Goal: Task Accomplishment & Management: Manage account settings

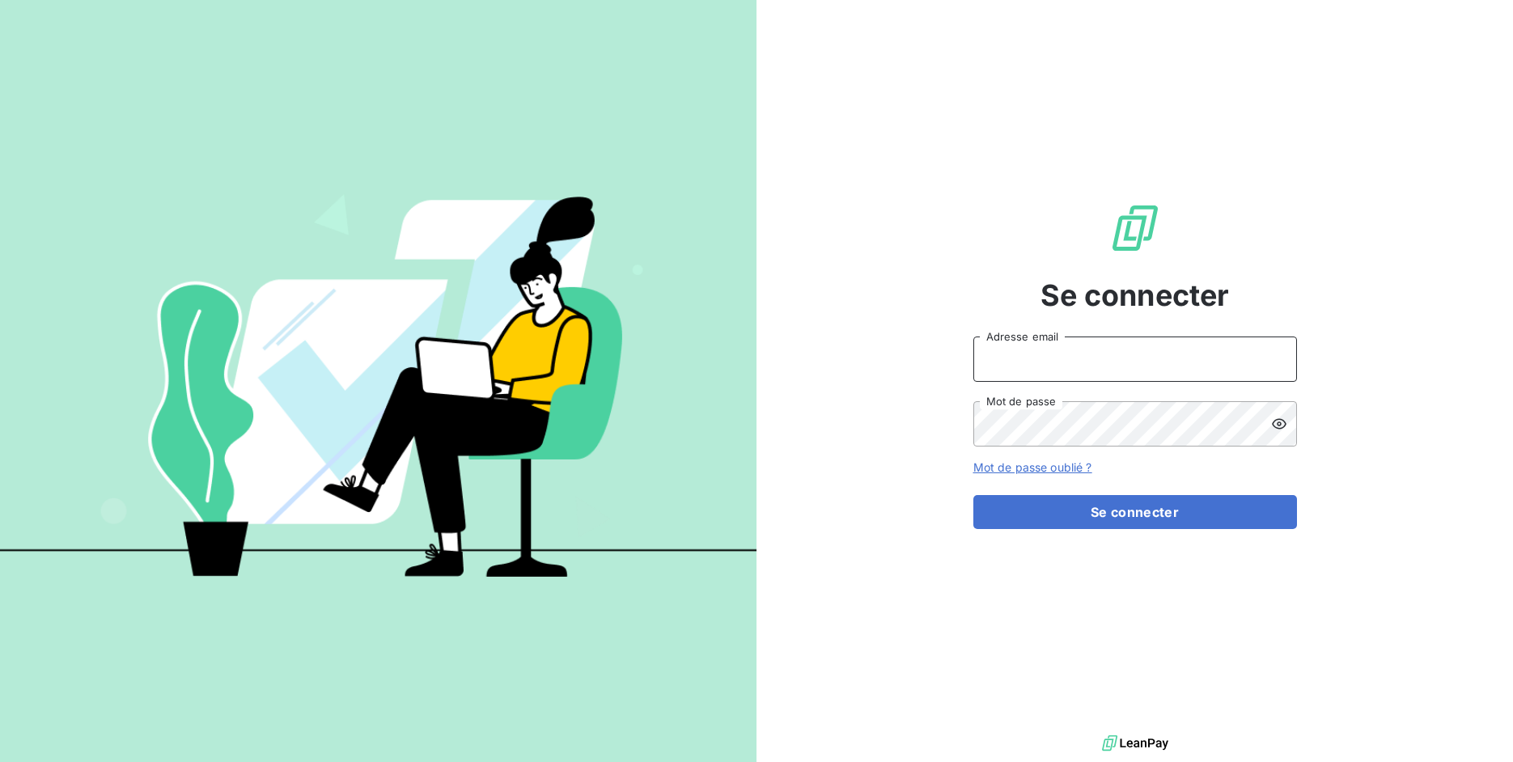
click at [1014, 367] on input "Adresse email" at bounding box center [1135, 359] width 324 height 45
drag, startPoint x: 1031, startPoint y: 358, endPoint x: 1116, endPoint y: 354, distance: 84.2
click at [1116, 354] on input "admin@3dcelo" at bounding box center [1135, 359] width 324 height 45
type input "admin@a11"
click at [973, 495] on button "Se connecter" at bounding box center [1135, 512] width 324 height 34
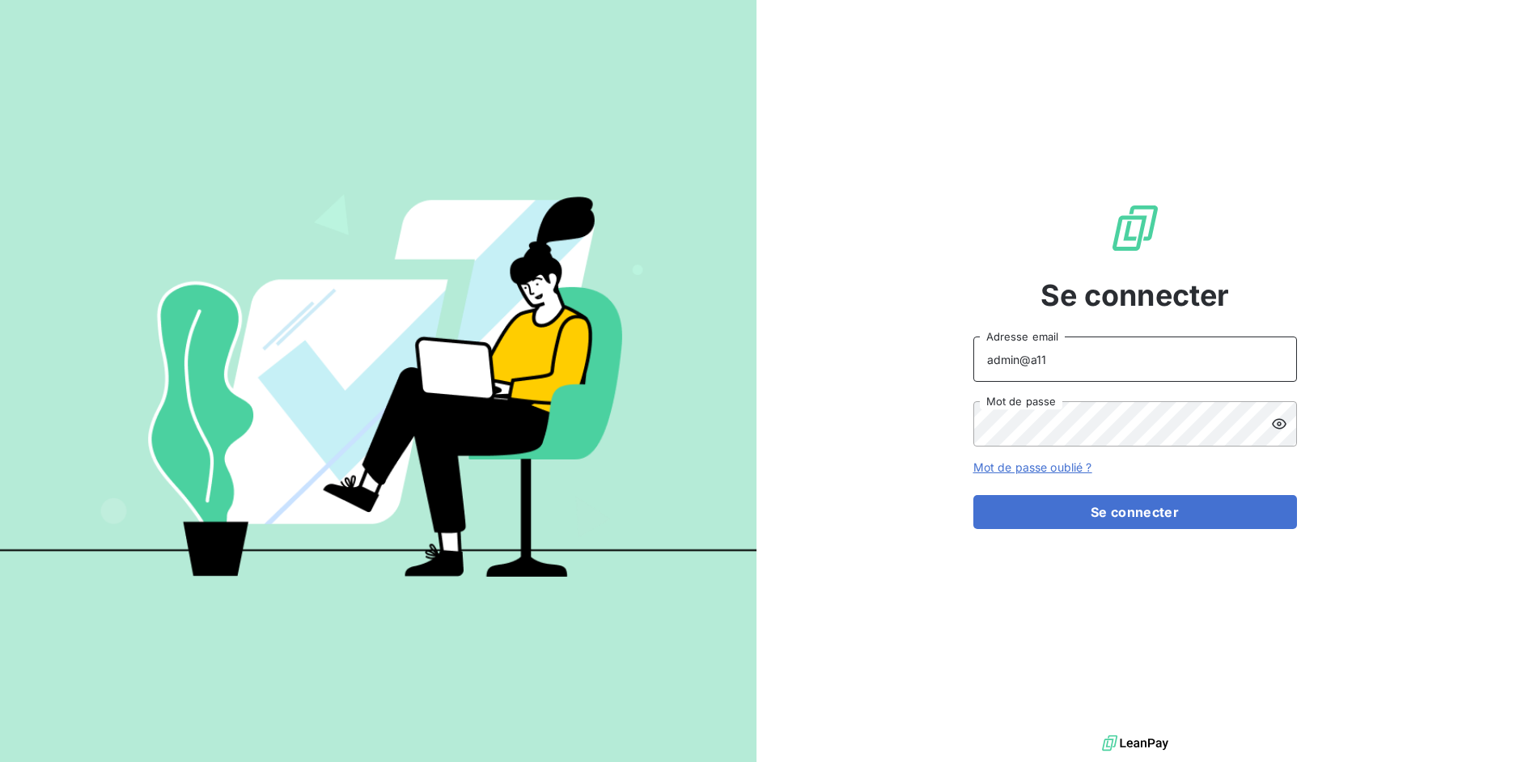
click at [973, 495] on button "Se connecter" at bounding box center [1135, 512] width 324 height 34
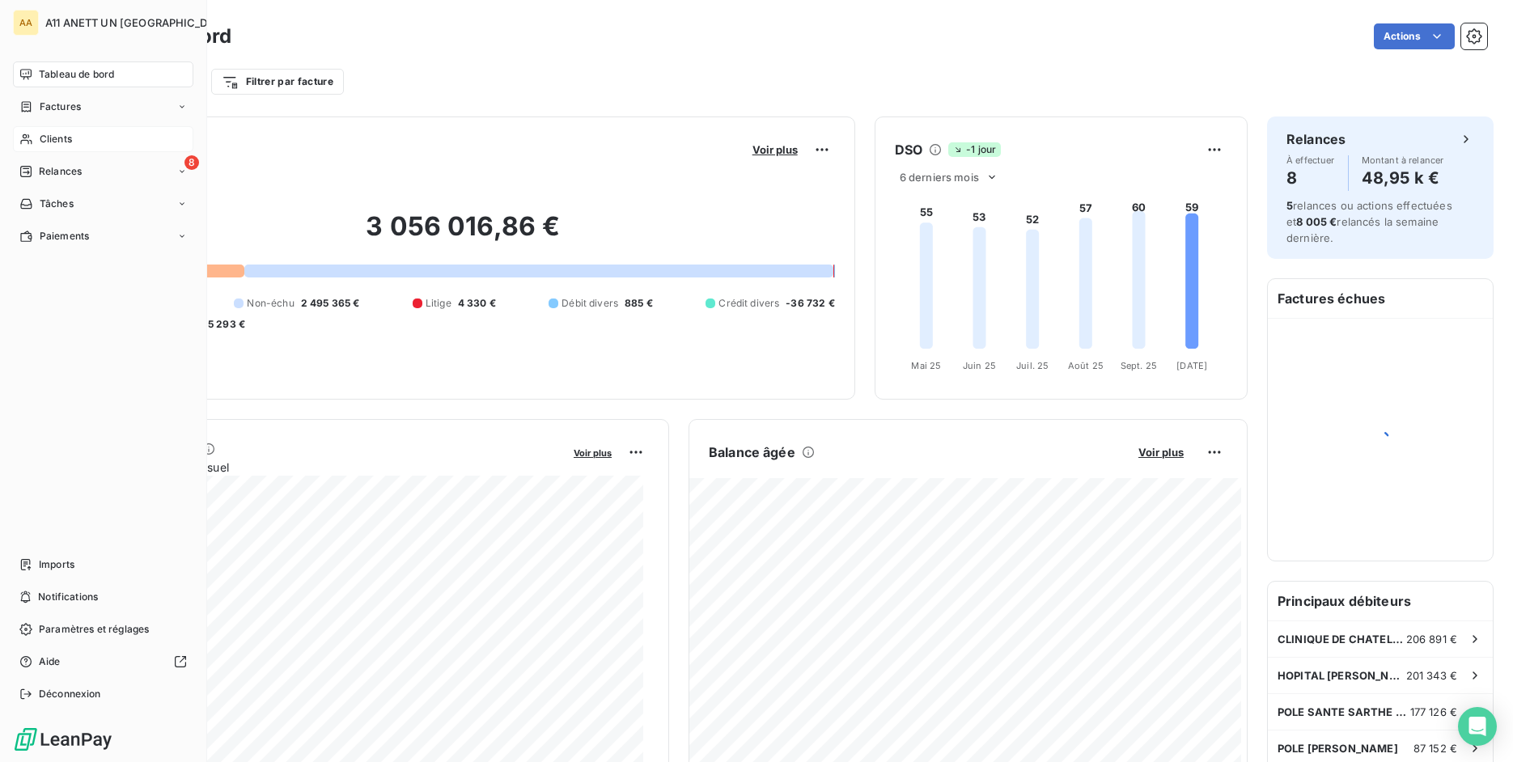
click at [88, 133] on div "Clients" at bounding box center [103, 139] width 180 height 26
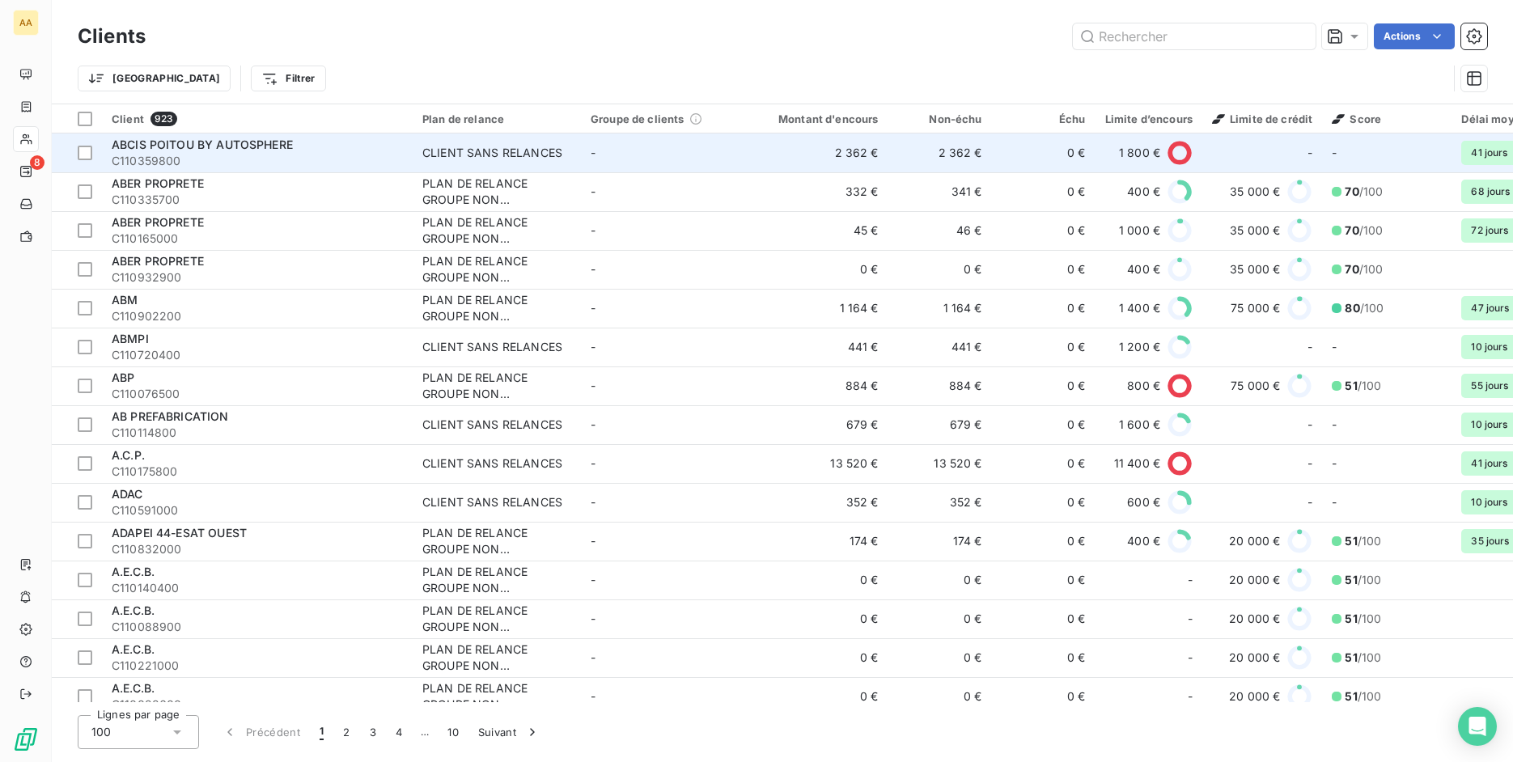
click at [383, 151] on div "ABCIS POITOU BY AUTOSPHERE" at bounding box center [257, 145] width 291 height 16
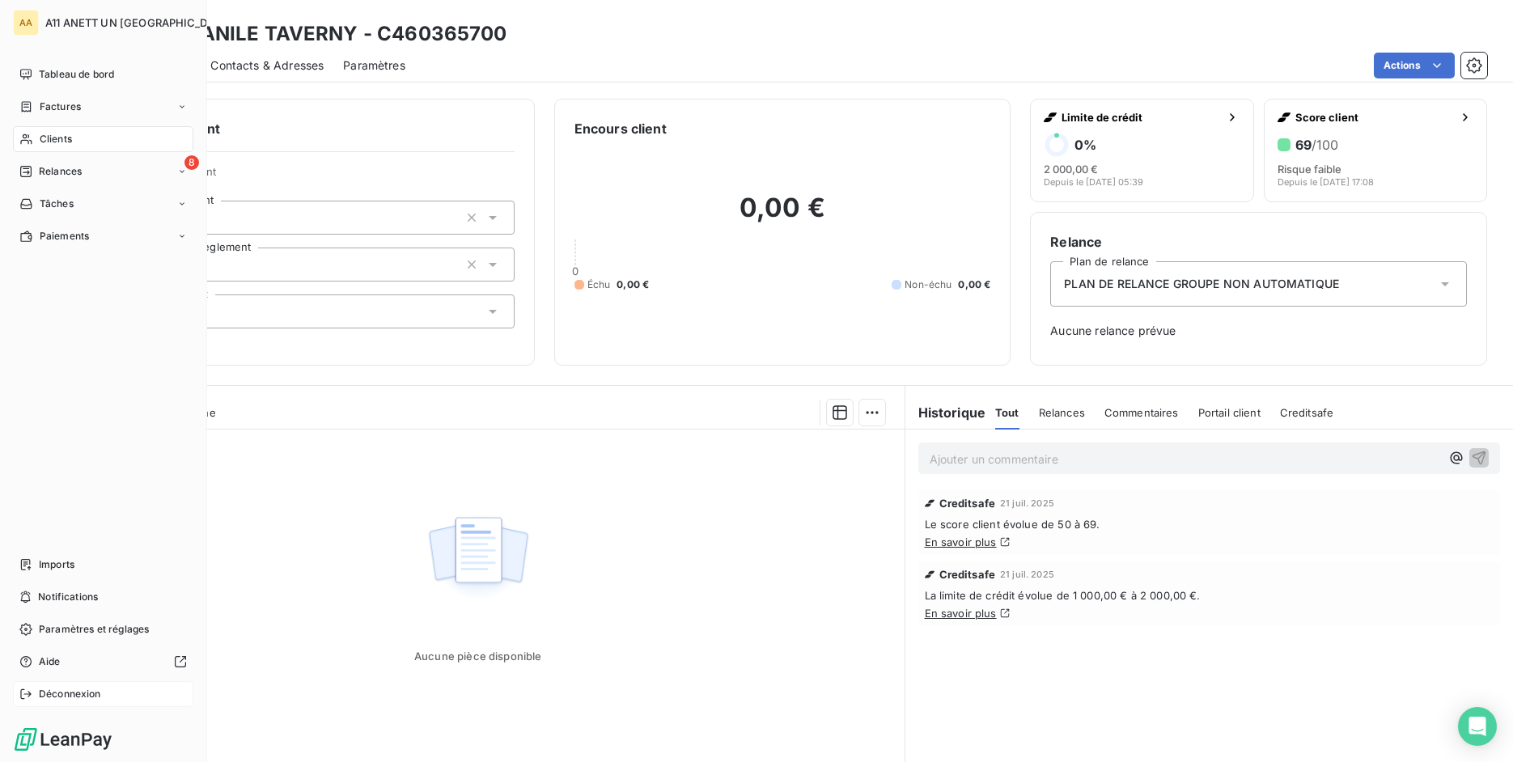
click at [33, 705] on div "Déconnexion" at bounding box center [103, 694] width 180 height 26
